Goal: Information Seeking & Learning: Learn about a topic

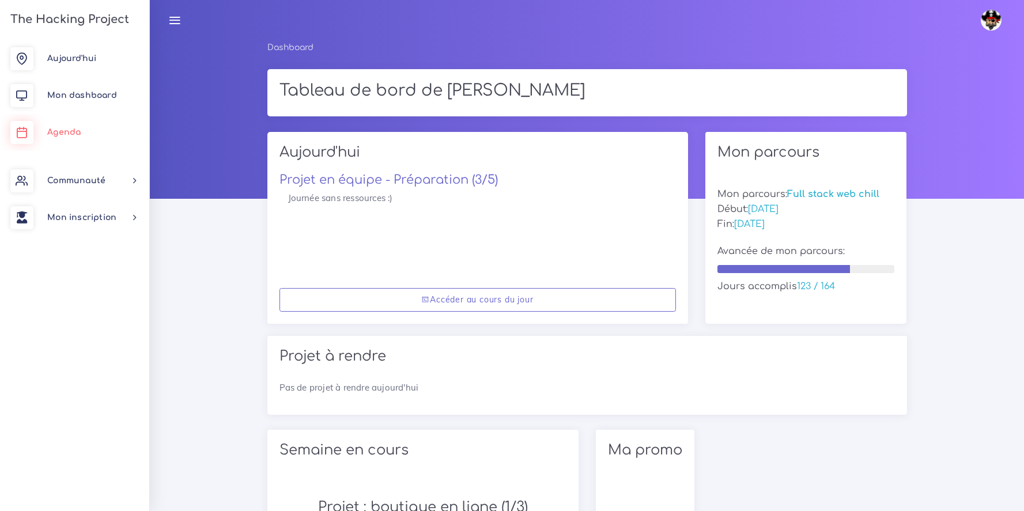
click at [68, 130] on span "Agenda" at bounding box center [63, 132] width 33 height 9
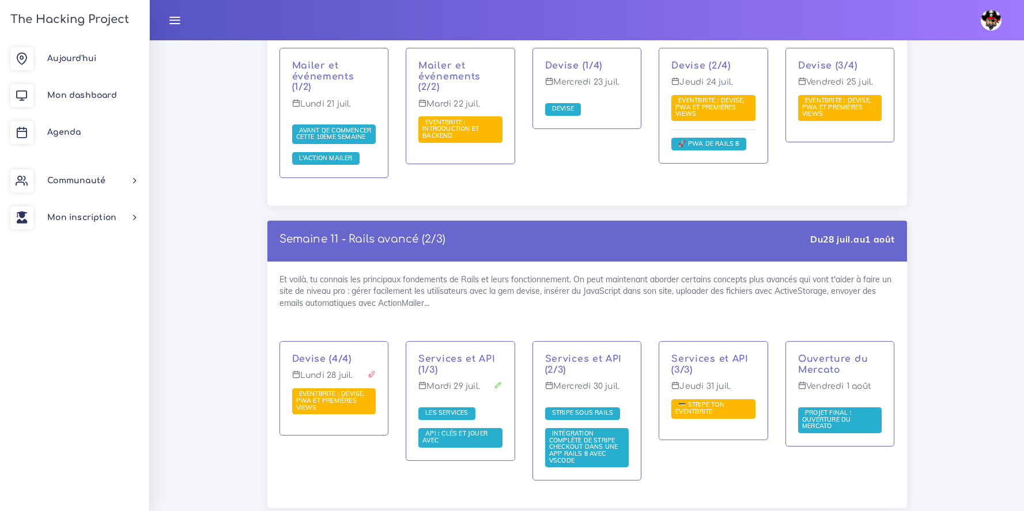
scroll to position [5013, 0]
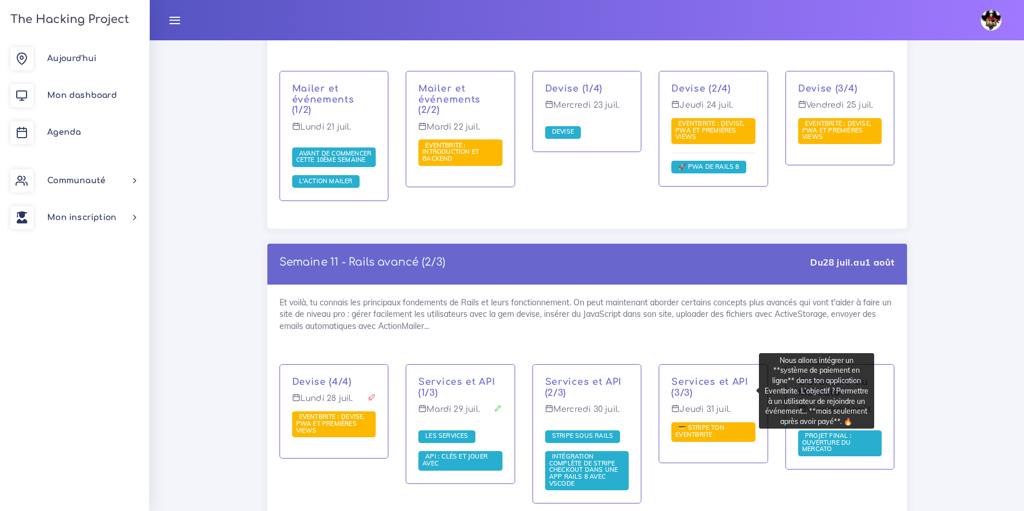
click at [725, 423] on span "💳 Stripe ton Eventbrite" at bounding box center [714, 433] width 84 height 20
click at [708, 424] on span "💳 Stripe ton Eventbrite" at bounding box center [700, 431] width 49 height 15
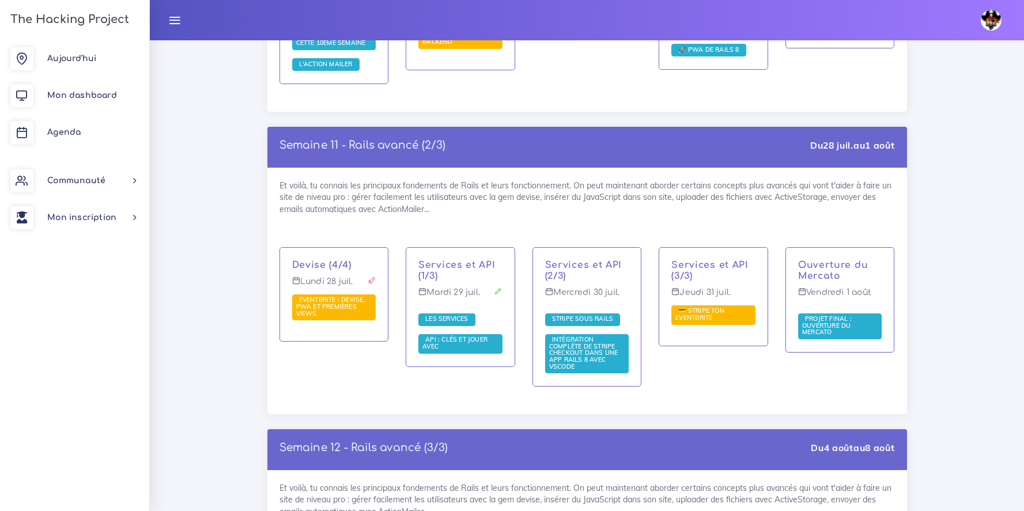
scroll to position [5182, 0]
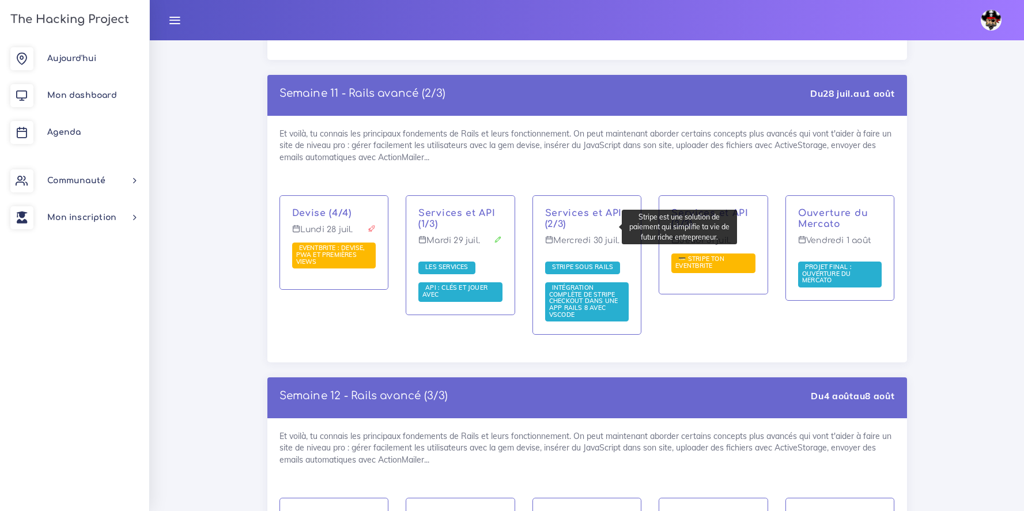
click at [580, 263] on span "Stripe sous Rails" at bounding box center [582, 267] width 67 height 8
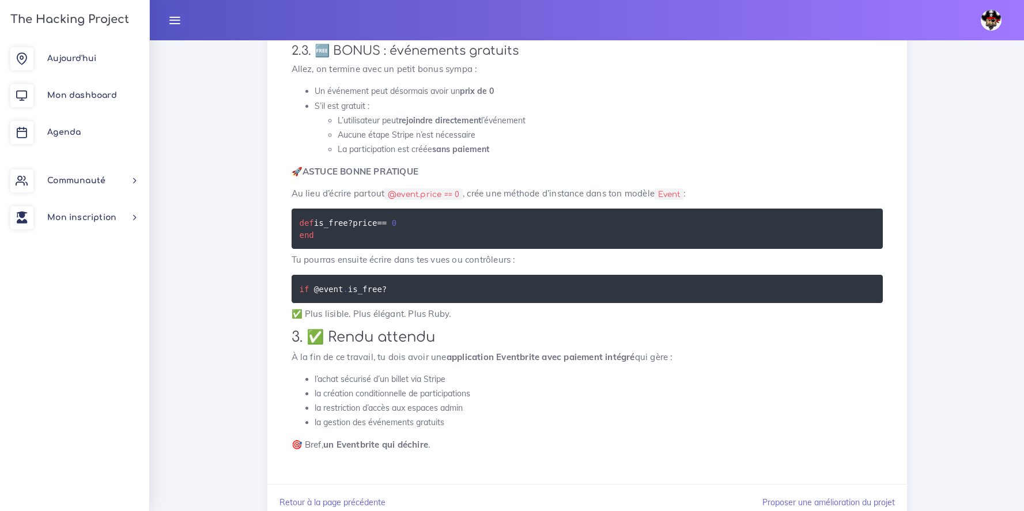
scroll to position [983, 0]
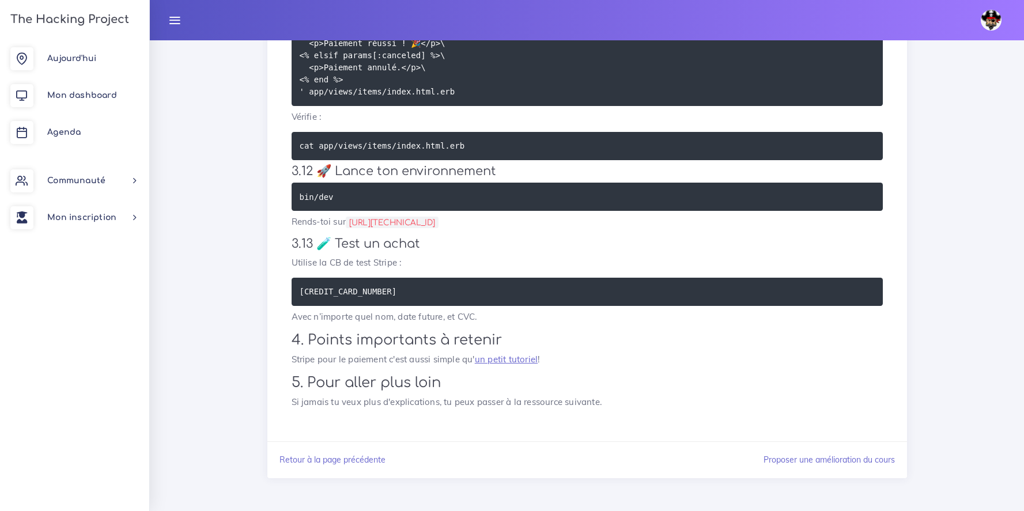
scroll to position [1972, 0]
click at [506, 363] on link "un petit tutoriel" at bounding box center [506, 359] width 63 height 11
